Goal: Information Seeking & Learning: Learn about a topic

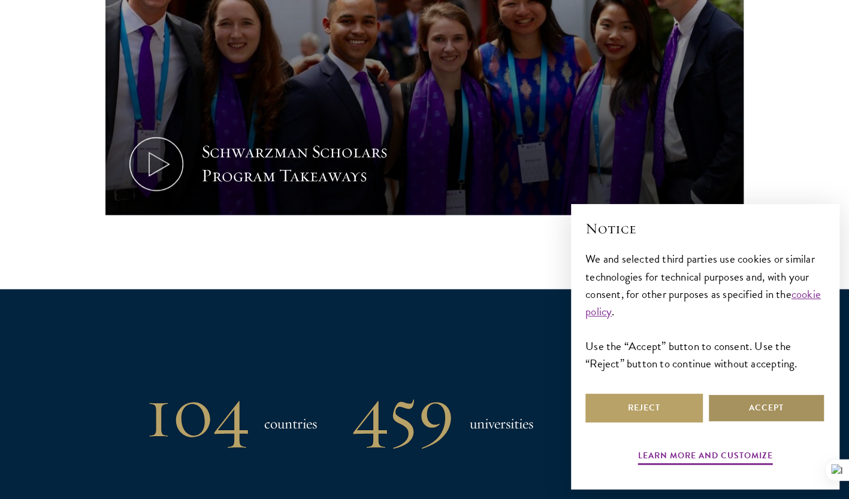
click at [753, 411] on button "Accept" at bounding box center [765, 408] width 117 height 29
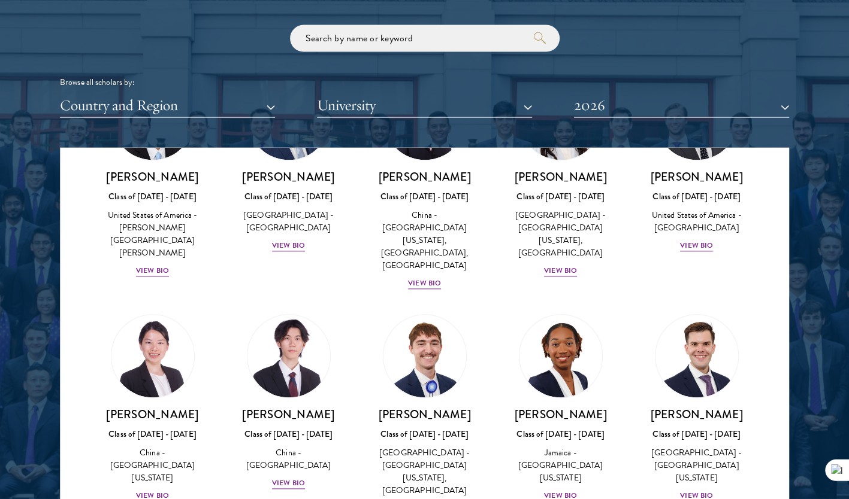
scroll to position [5869, 0]
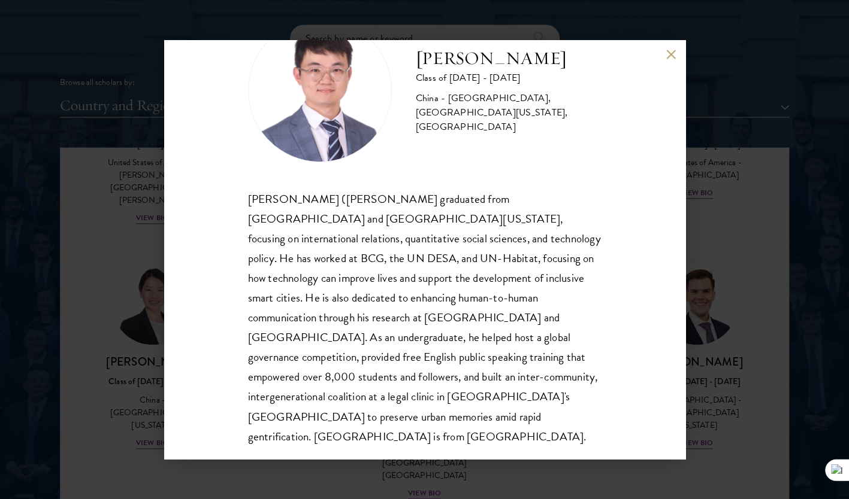
scroll to position [60, 0]
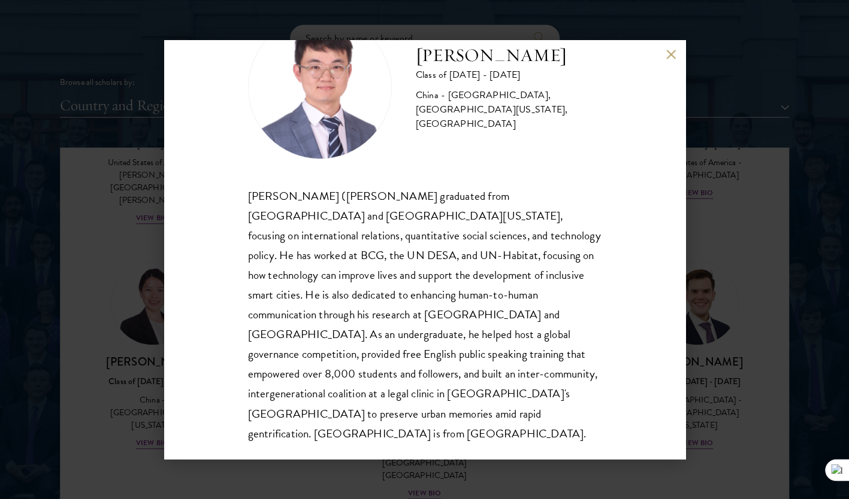
click at [131, 316] on div "[PERSON_NAME] Class of [DATE] - [DATE] [GEOGRAPHIC_DATA] - [GEOGRAPHIC_DATA], […" at bounding box center [424, 249] width 849 height 499
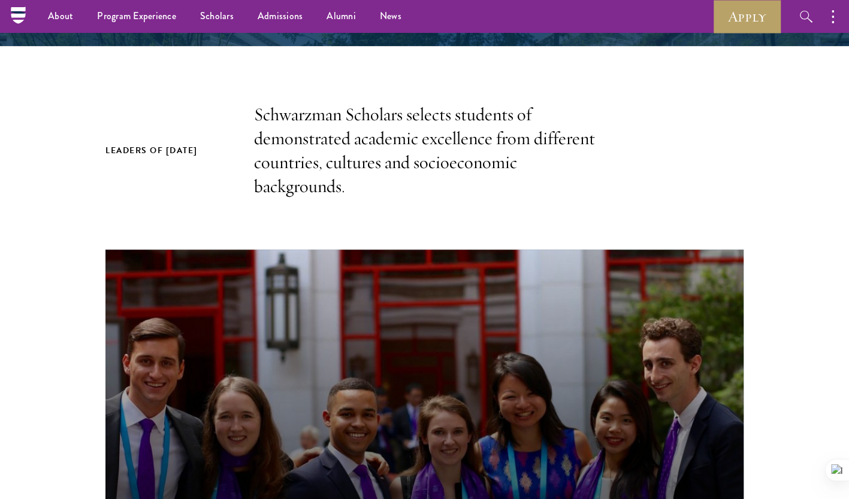
scroll to position [180, 0]
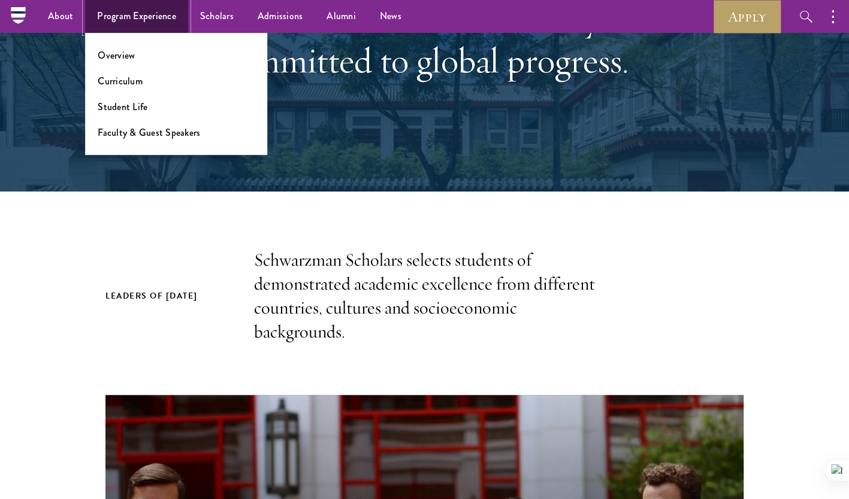
click at [141, 16] on link "Program Experience" at bounding box center [136, 16] width 103 height 33
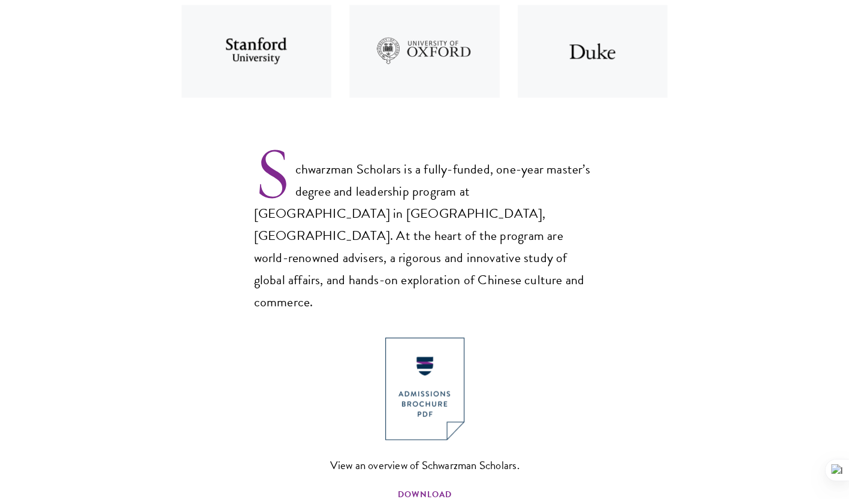
scroll to position [838, 0]
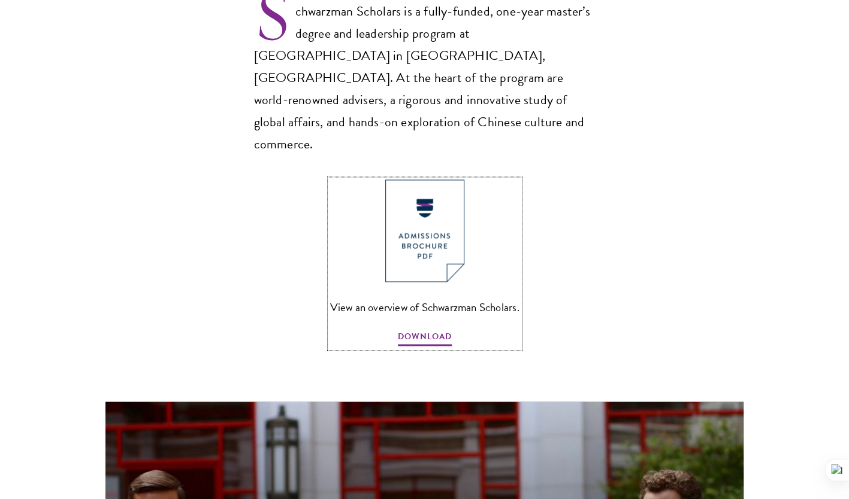
click at [421, 213] on img at bounding box center [424, 231] width 79 height 102
